Goal: Task Accomplishment & Management: Manage account settings

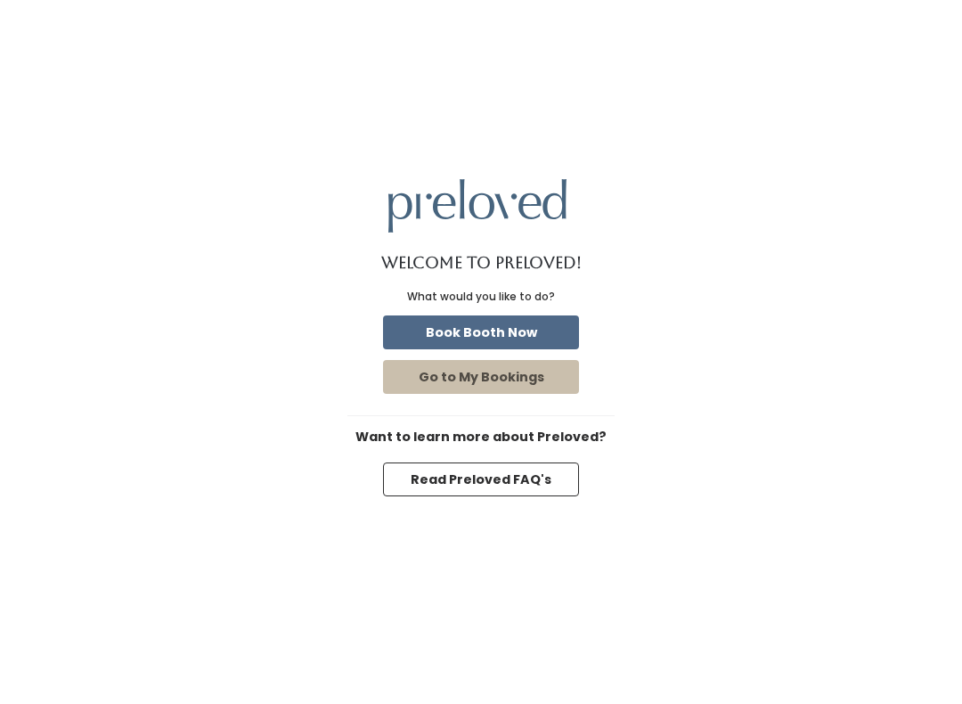
click at [503, 339] on button "Book Booth Now" at bounding box center [481, 332] width 196 height 34
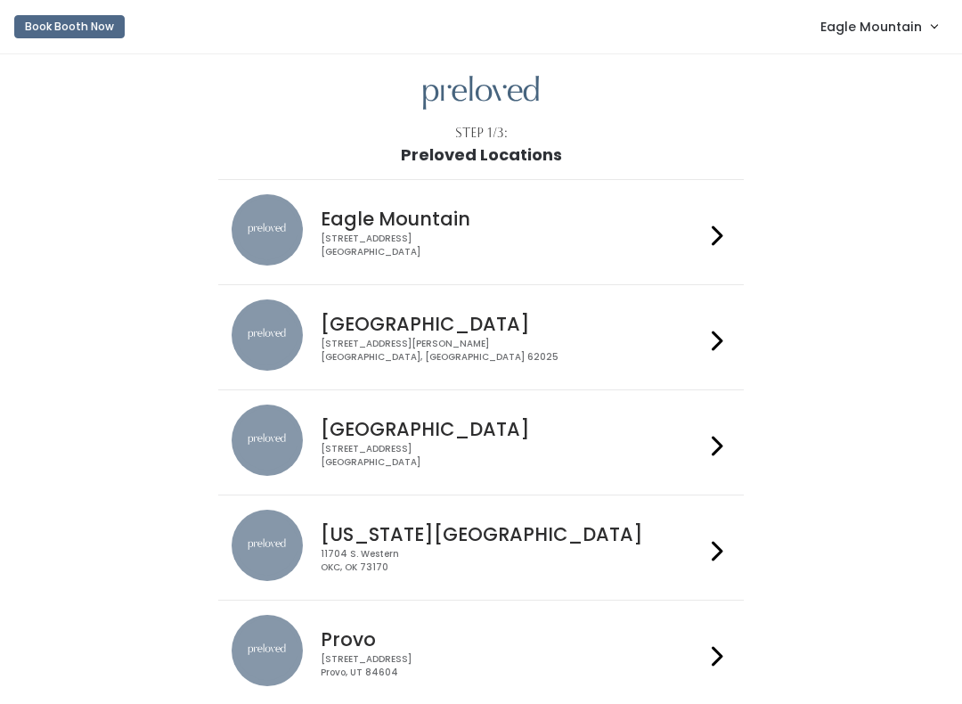
click at [863, 25] on span "Eagle Mountain" at bounding box center [872, 27] width 102 height 20
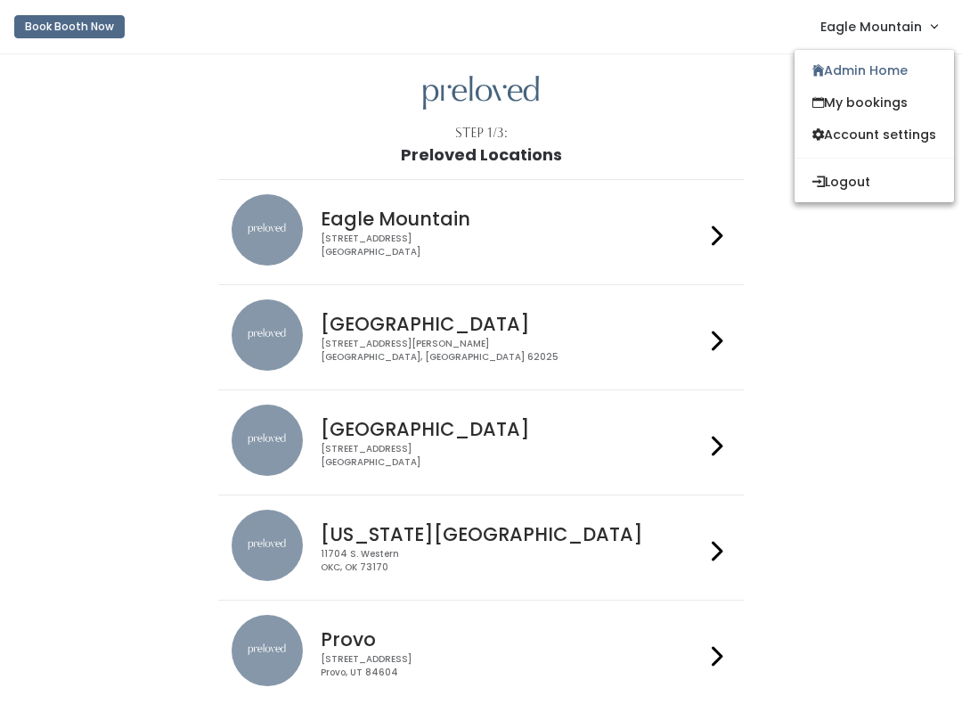
click at [863, 69] on link "Admin Home" at bounding box center [874, 70] width 159 height 32
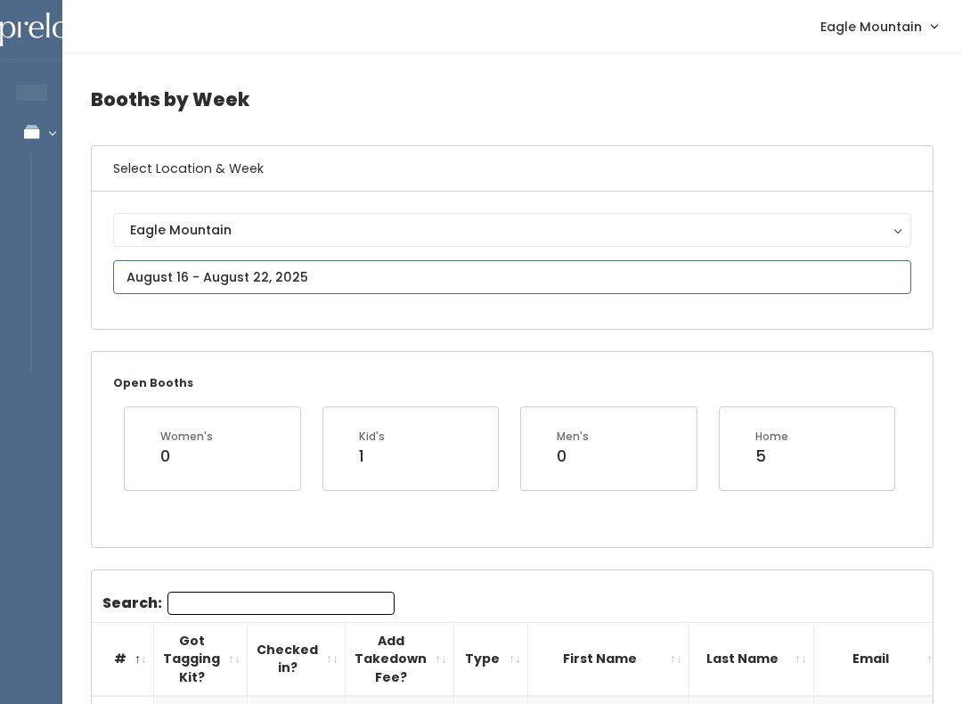
click at [503, 271] on input "text" at bounding box center [512, 277] width 798 height 34
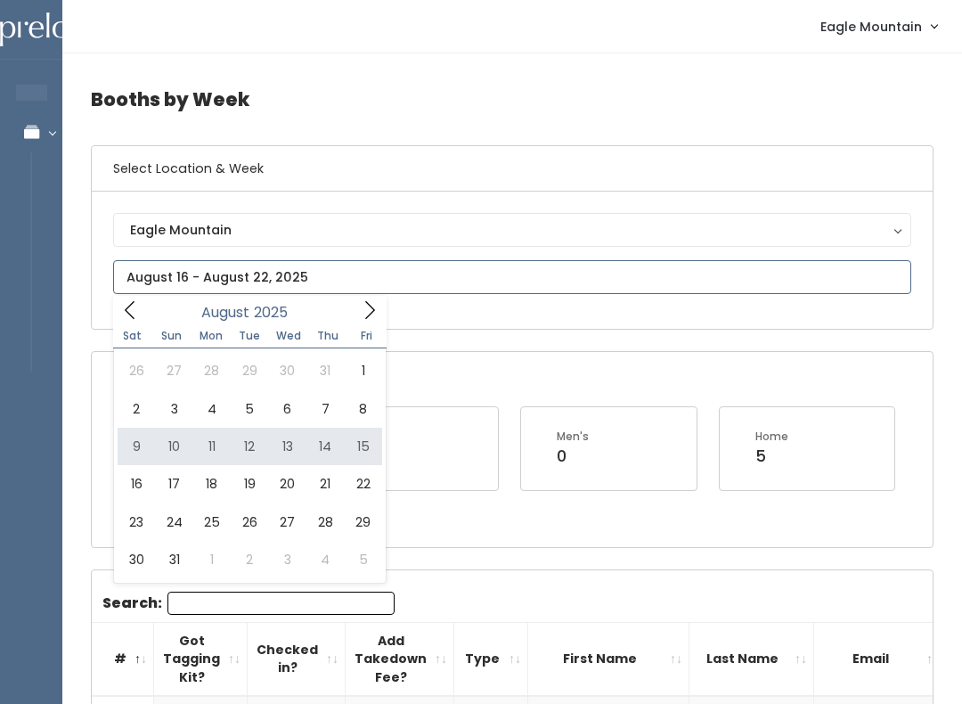
type input "August 9 to August 15"
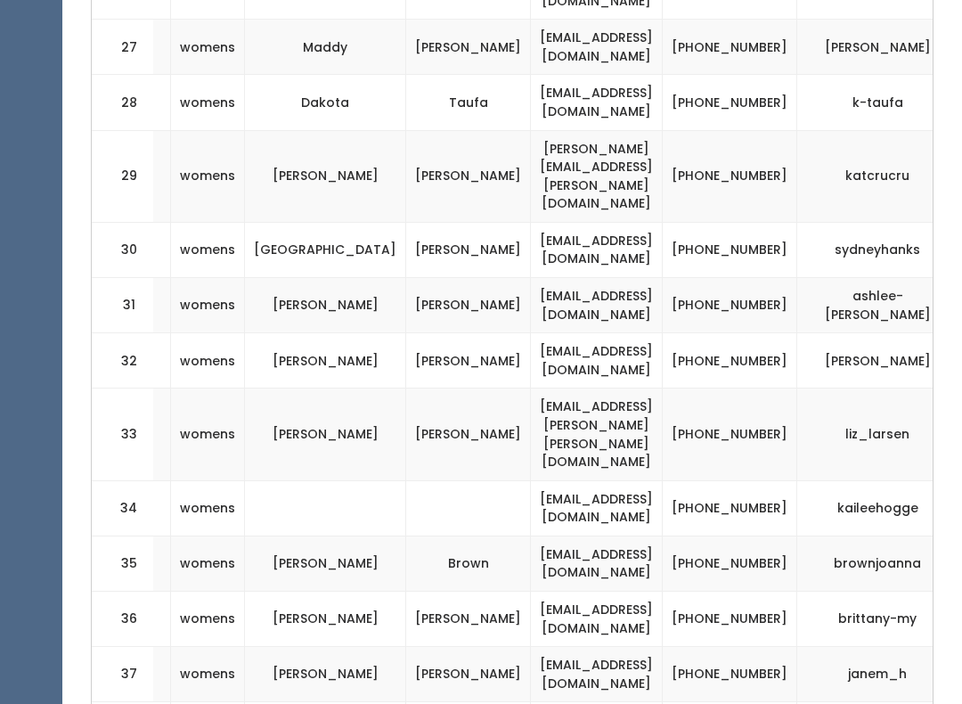
scroll to position [2115, 0]
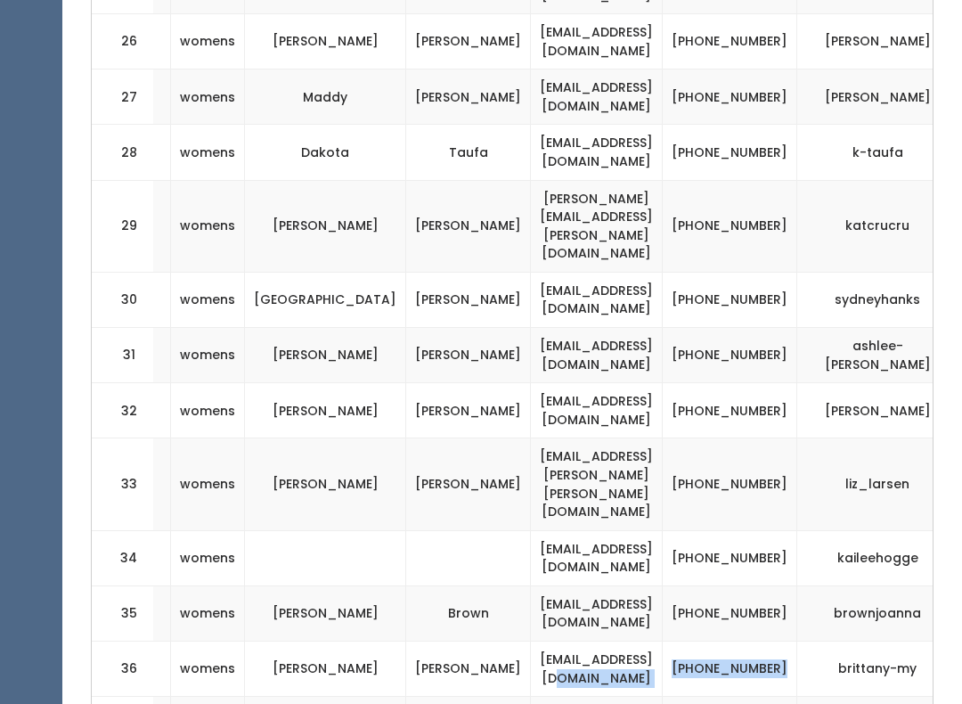
click at [797, 642] on td "[PHONE_NUMBER]" at bounding box center [730, 669] width 135 height 55
